Goal: Task Accomplishment & Management: Manage account settings

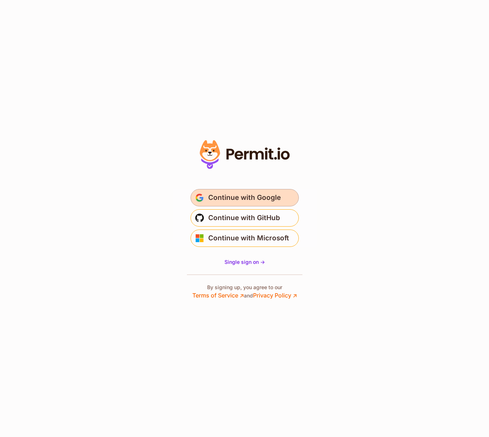
click at [265, 199] on span "Continue with Google" at bounding box center [244, 198] width 73 height 12
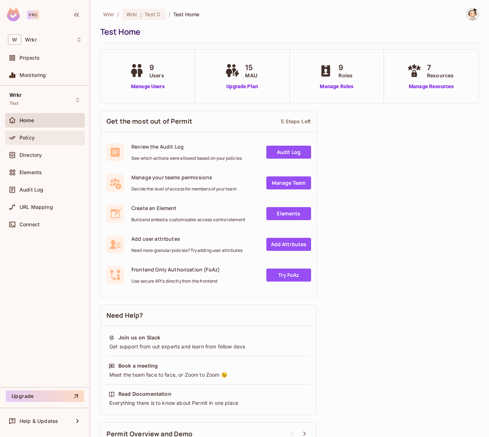
click at [47, 138] on div "Policy" at bounding box center [50, 138] width 62 height 6
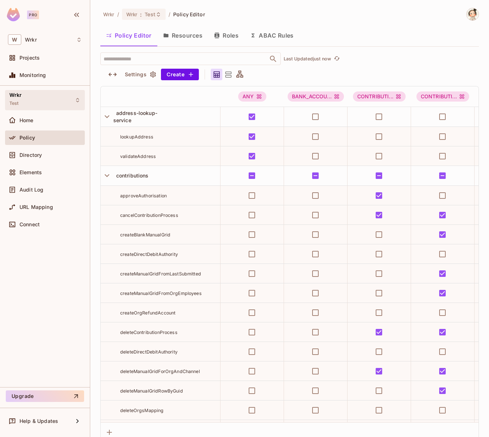
click at [78, 100] on icon at bounding box center [78, 100] width 6 height 6
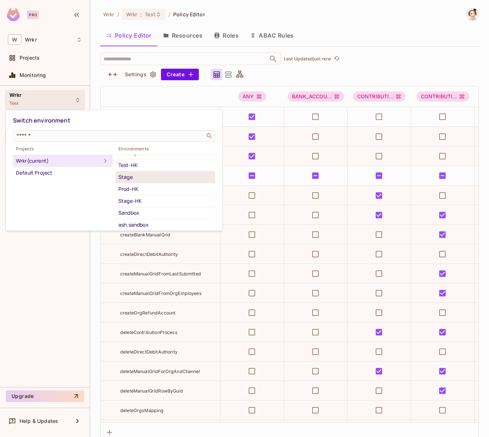
scroll to position [12, 0]
click at [138, 186] on div "Stage" at bounding box center [165, 184] width 94 height 9
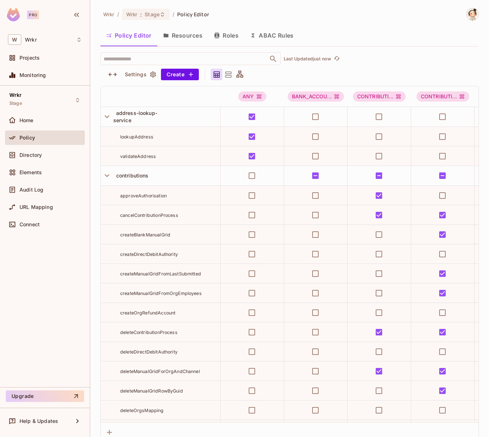
click at [183, 36] on button "Resources" at bounding box center [182, 35] width 51 height 18
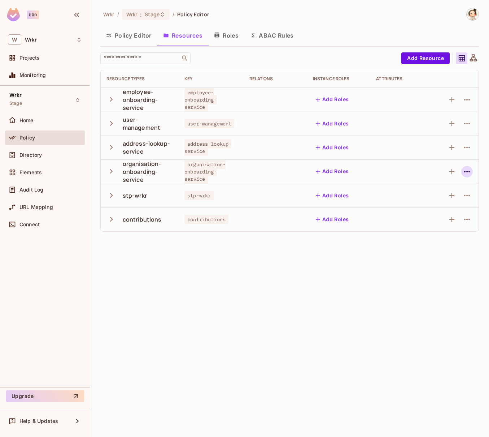
click at [468, 172] on icon "button" at bounding box center [467, 171] width 9 height 9
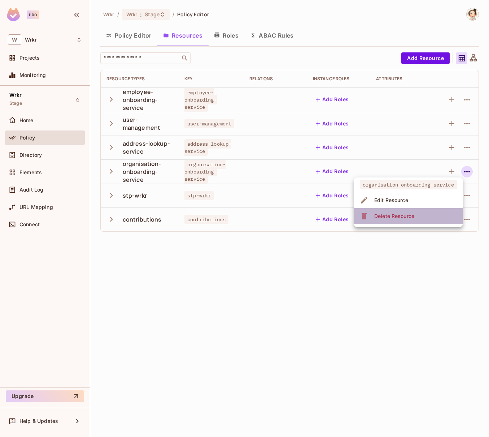
click at [411, 216] on div "Delete Resource" at bounding box center [394, 215] width 40 height 7
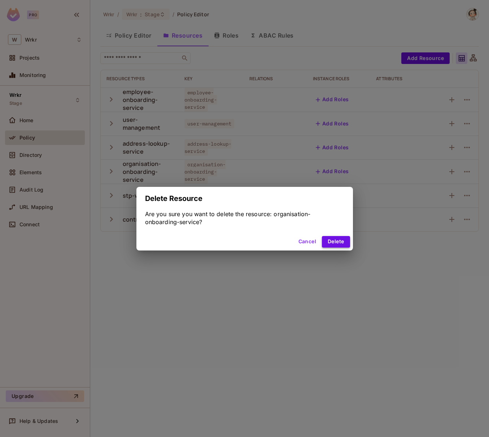
click at [336, 243] on button "Delete" at bounding box center [336, 242] width 28 height 12
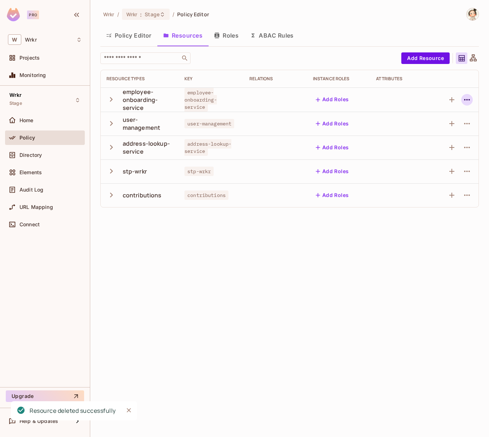
click at [469, 100] on icon "button" at bounding box center [467, 99] width 6 height 1
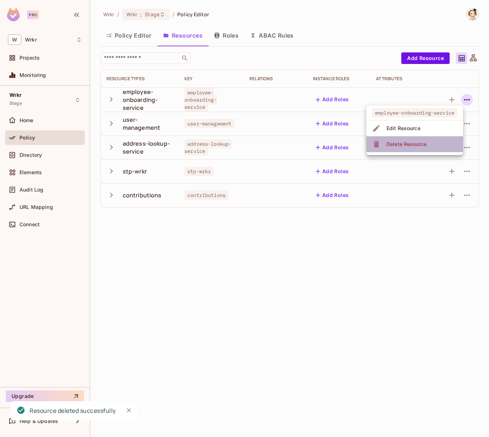
click at [435, 144] on li "Delete Resource" at bounding box center [414, 144] width 97 height 16
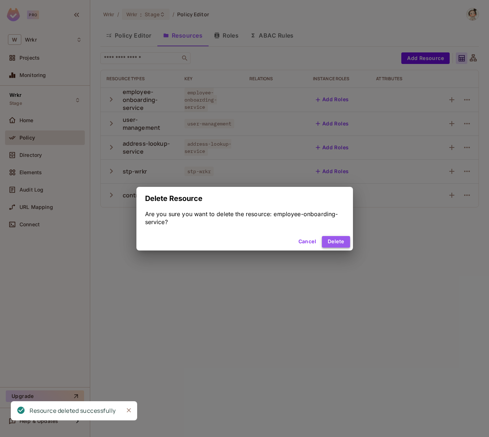
click at [342, 240] on button "Delete" at bounding box center [336, 242] width 28 height 12
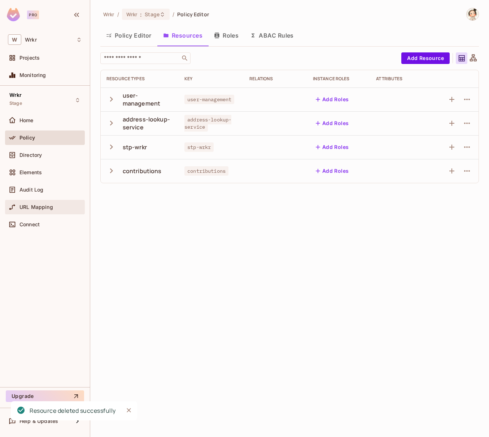
click at [49, 208] on span "URL Mapping" at bounding box center [36, 207] width 34 height 6
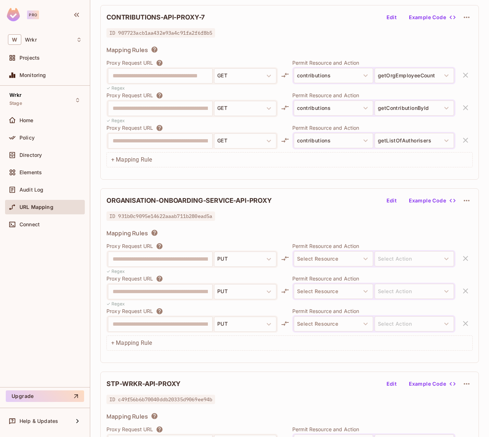
scroll to position [798, 0]
click at [469, 199] on icon "button" at bounding box center [467, 199] width 6 height 1
click at [468, 219] on div "Delete" at bounding box center [468, 216] width 16 height 7
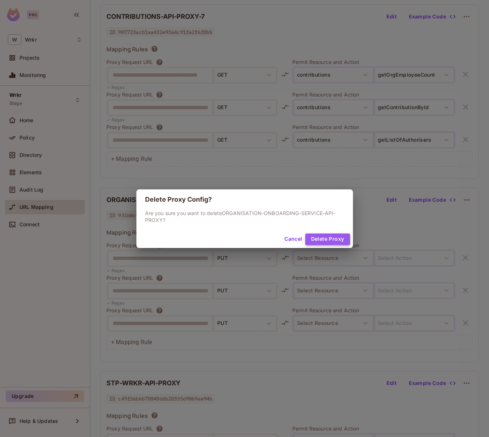
click at [334, 239] on button "Delete Proxy" at bounding box center [327, 239] width 45 height 12
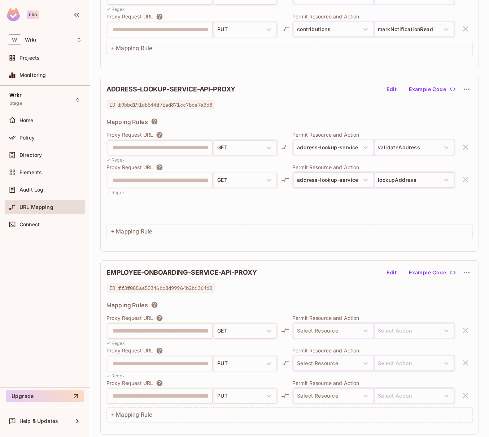
scroll to position [1641, 0]
click at [469, 273] on icon "button" at bounding box center [467, 271] width 9 height 9
click at [467, 288] on div "Delete" at bounding box center [468, 288] width 16 height 7
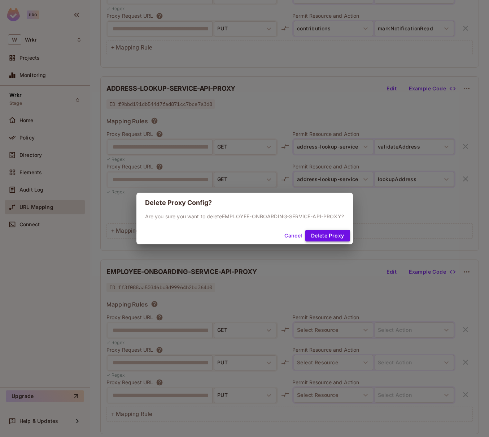
click at [340, 240] on button "Delete Proxy" at bounding box center [327, 236] width 45 height 12
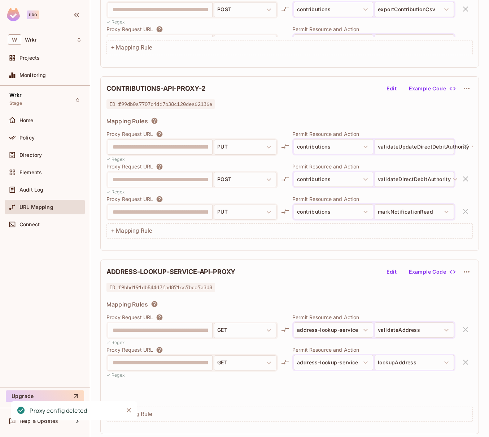
scroll to position [1458, 0]
click at [31, 137] on span "Policy" at bounding box center [26, 138] width 15 height 6
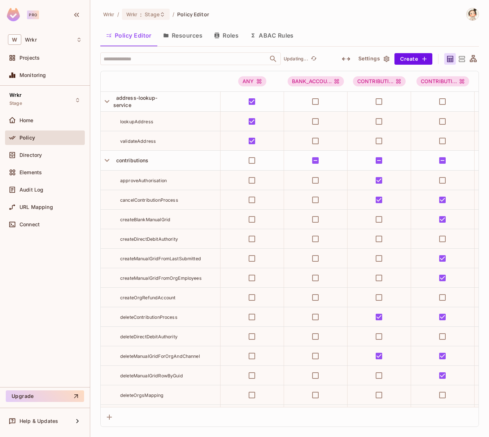
click at [182, 37] on button "Resources" at bounding box center [182, 35] width 51 height 18
